Goal: Navigation & Orientation: Find specific page/section

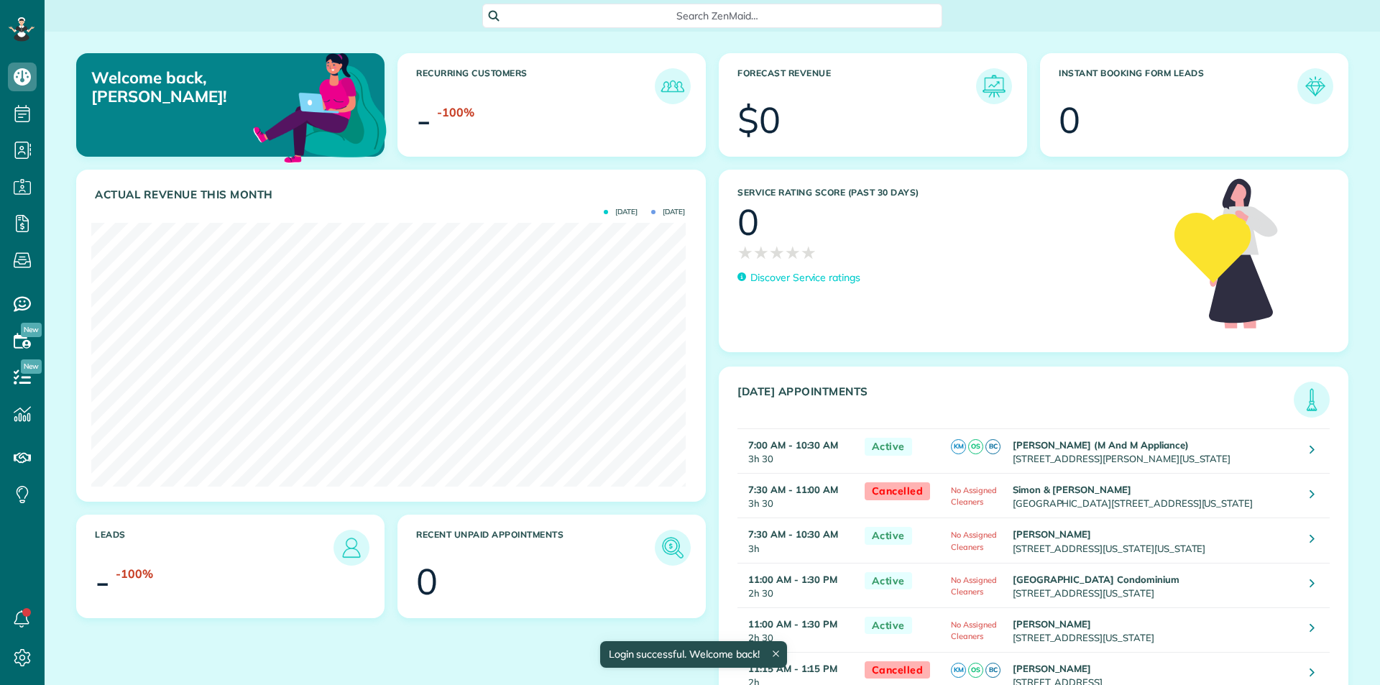
scroll to position [264, 594]
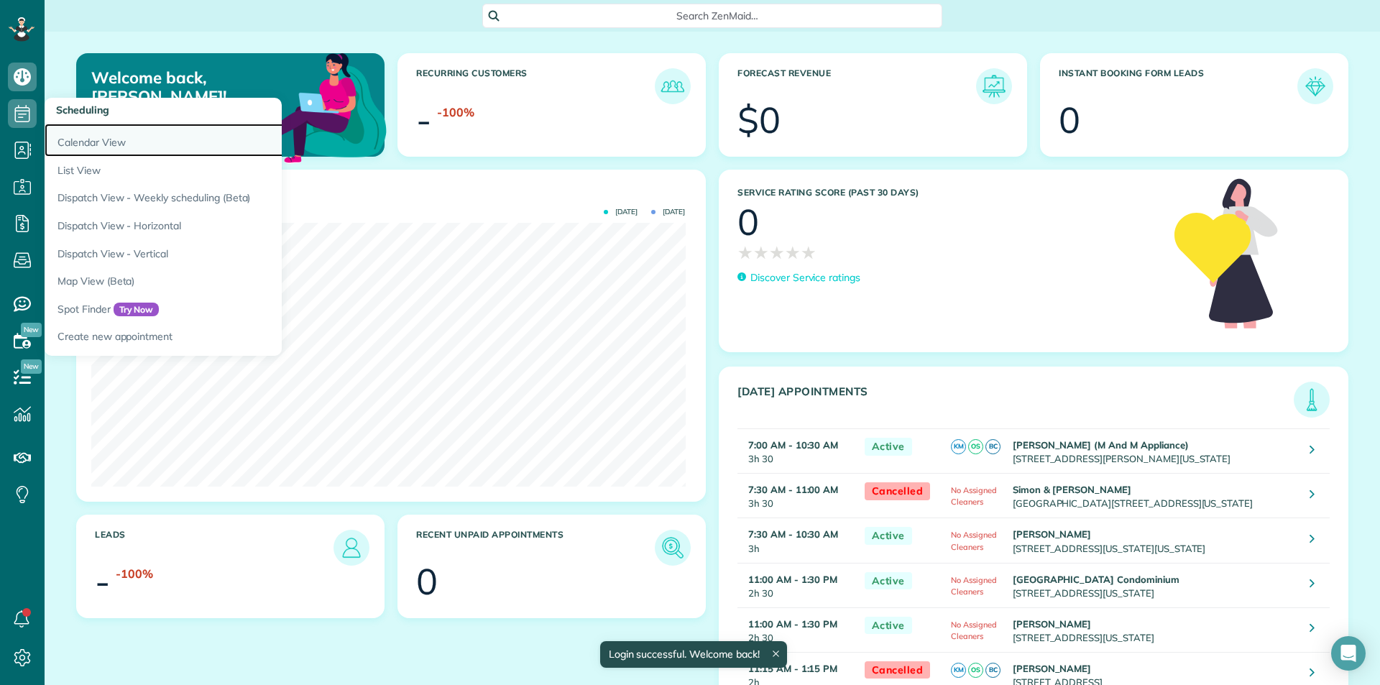
click at [127, 152] on link "Calendar View" at bounding box center [224, 140] width 359 height 33
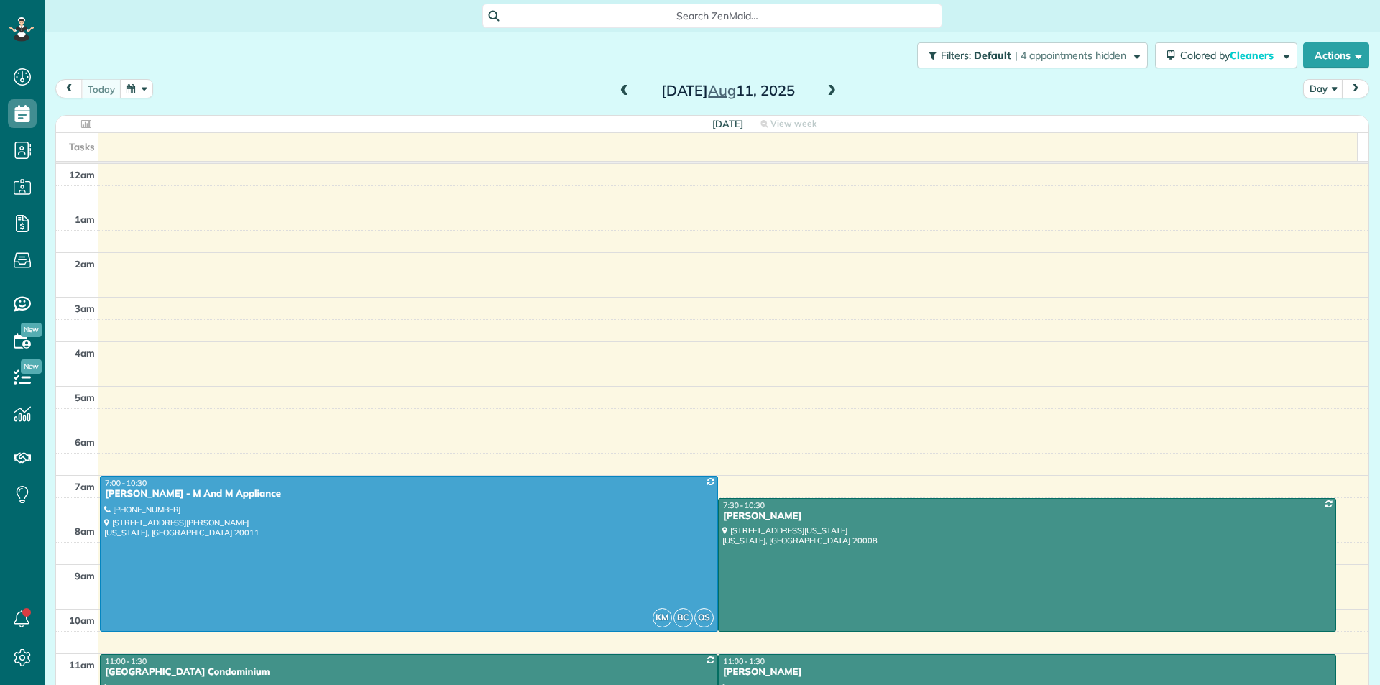
scroll to position [276, 0]
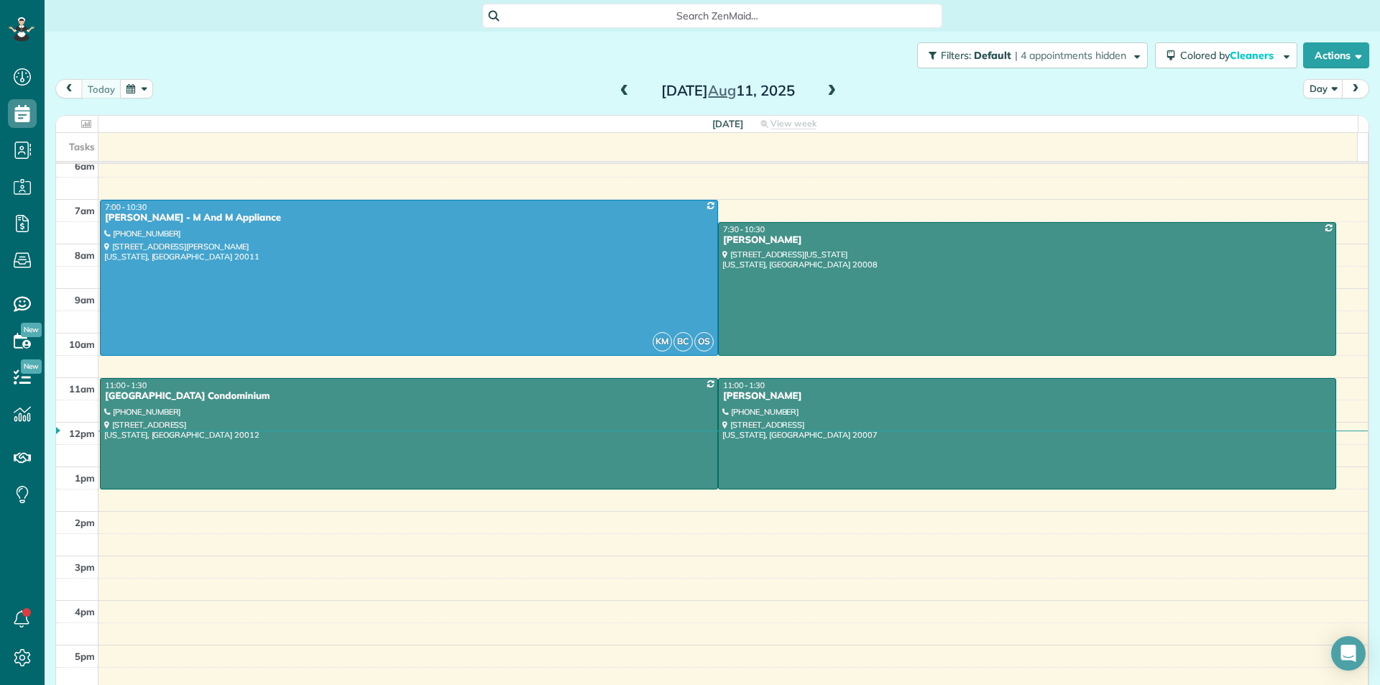
click at [834, 88] on span at bounding box center [832, 91] width 16 height 13
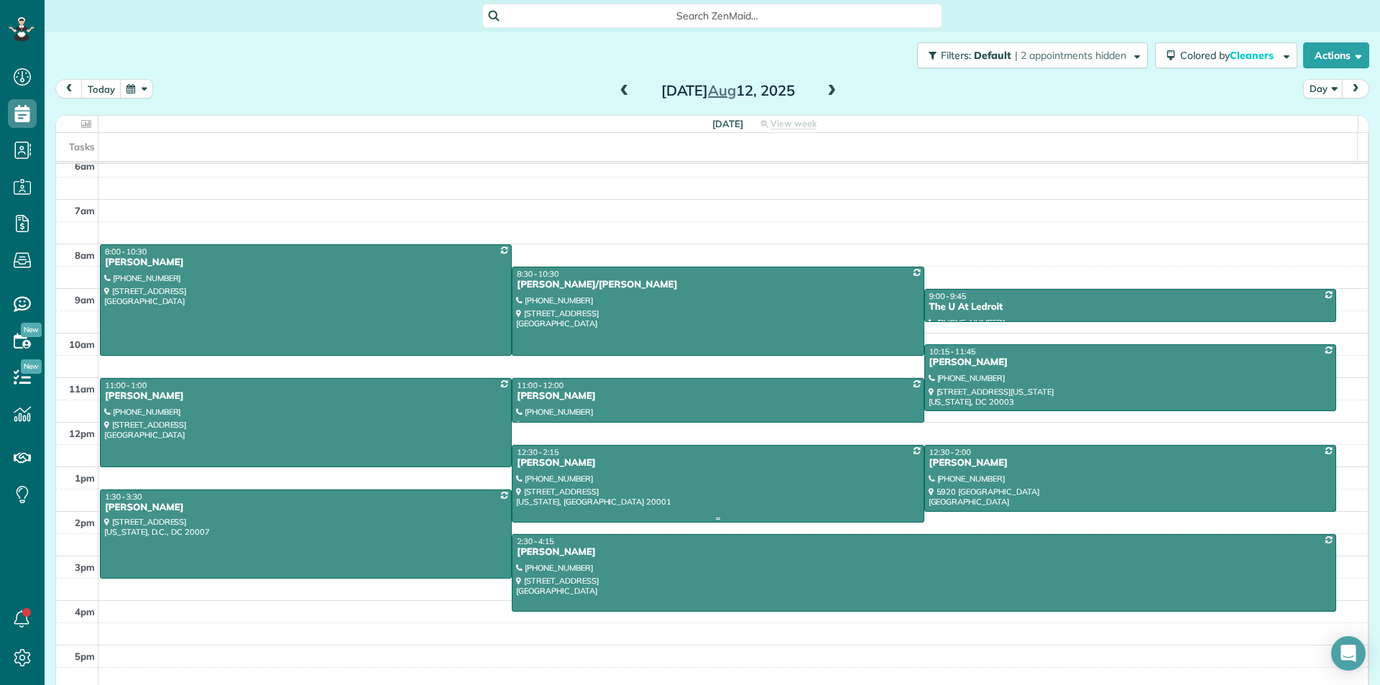
scroll to position [19, 0]
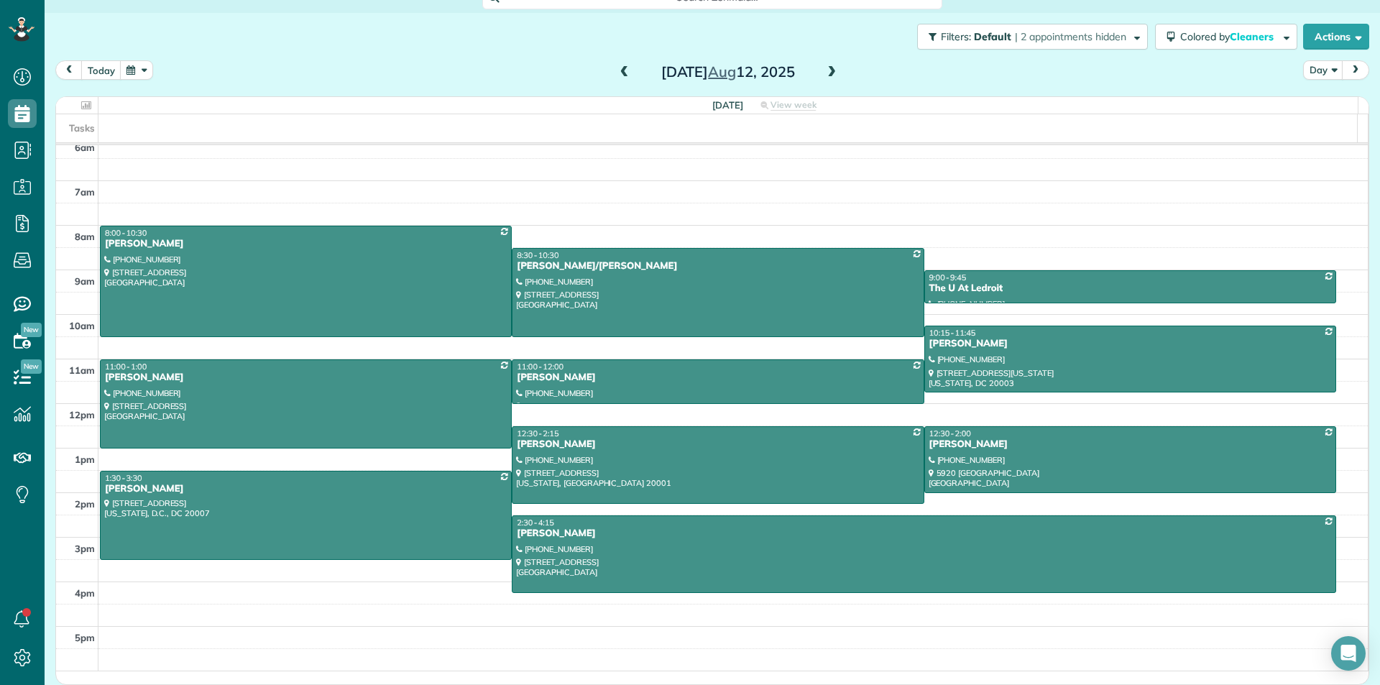
click at [627, 71] on div "[DATE]" at bounding box center [728, 71] width 230 height 23
click at [622, 67] on span at bounding box center [625, 72] width 16 height 13
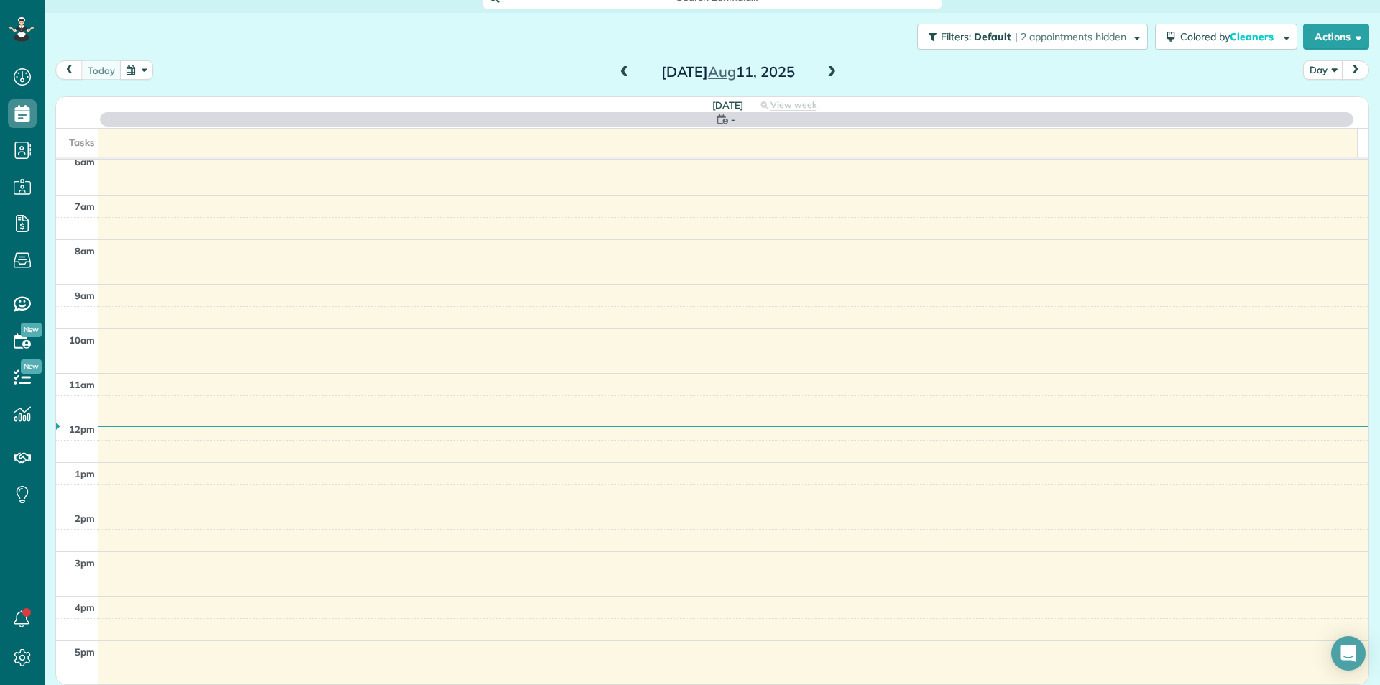
scroll to position [17, 0]
